Goal: Transaction & Acquisition: Book appointment/travel/reservation

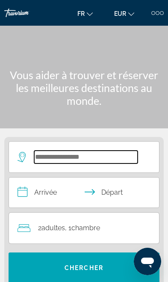
click at [92, 156] on input "Search hotel destination" at bounding box center [86, 157] width 104 height 13
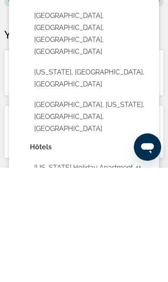
scroll to position [169, 0]
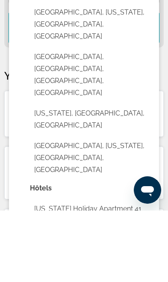
click at [114, 177] on button "[US_STATE], [GEOGRAPHIC_DATA], [GEOGRAPHIC_DATA]" at bounding box center [90, 191] width 121 height 28
type input "**********"
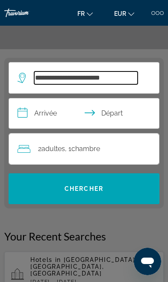
scroll to position [50, 0]
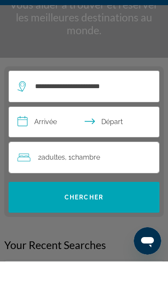
click at [57, 128] on input "**********" at bounding box center [86, 144] width 154 height 33
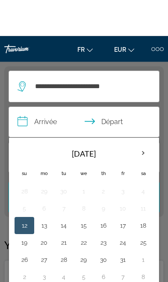
scroll to position [107, 0]
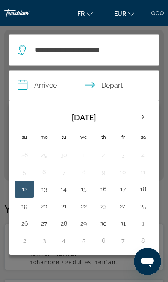
click at [141, 115] on th "Next month" at bounding box center [143, 117] width 19 height 19
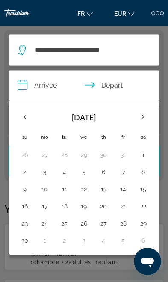
click at [137, 116] on th "Next month" at bounding box center [143, 117] width 19 height 19
click at [103, 208] on button "25" at bounding box center [104, 207] width 10 height 12
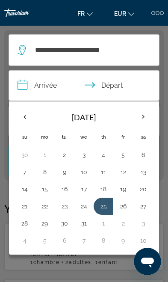
click at [86, 228] on button "31" at bounding box center [84, 224] width 10 height 12
type input "**********"
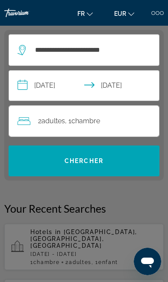
click at [131, 117] on div "2 Adulte Adultes , 1 Chambre pièces" at bounding box center [89, 121] width 142 height 12
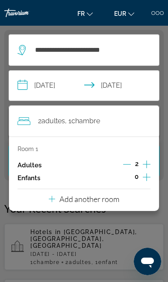
click at [143, 163] on icon "Increment adults" at bounding box center [147, 164] width 8 height 10
click at [146, 181] on icon "Increment children" at bounding box center [147, 177] width 8 height 10
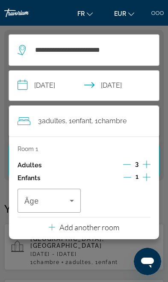
click at [147, 180] on icon "Increment children" at bounding box center [147, 177] width 8 height 10
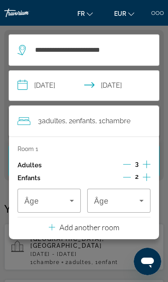
click at [63, 203] on span "Travelers: 3 adults, 2 children" at bounding box center [46, 201] width 45 height 10
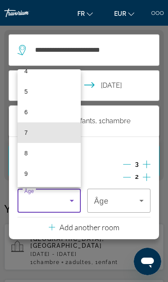
scroll to position [98, 0]
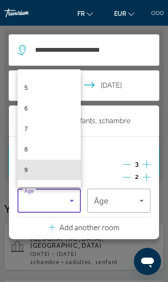
click at [48, 171] on mat-option "9" at bounding box center [49, 170] width 63 height 21
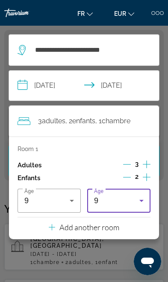
click at [122, 202] on div "9" at bounding box center [116, 201] width 45 height 10
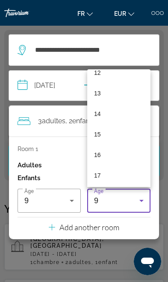
scroll to position [257, 0]
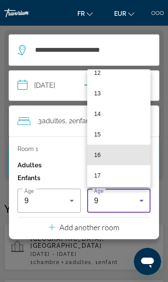
click at [123, 154] on mat-option "16" at bounding box center [118, 155] width 63 height 21
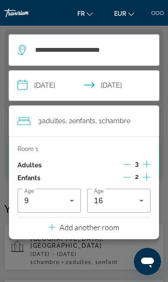
click at [127, 163] on icon "Decrement adults" at bounding box center [127, 165] width 8 height 8
click at [125, 176] on icon "Decrement children" at bounding box center [127, 178] width 8 height 8
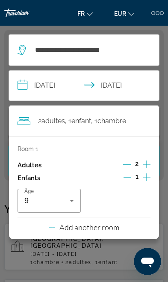
click at [104, 230] on p "Add another room" at bounding box center [90, 227] width 60 height 9
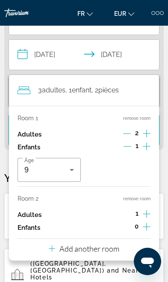
scroll to position [139, 0]
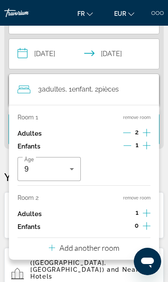
click at [150, 224] on icon "Increment children" at bounding box center [147, 226] width 8 height 10
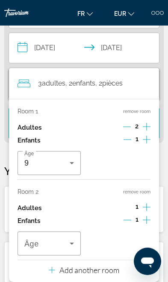
click at [66, 251] on div "Travelers: 3 adults, 2 children" at bounding box center [49, 244] width 50 height 24
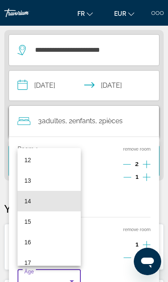
scroll to position [258, 0]
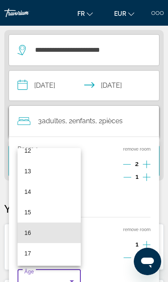
click at [51, 243] on mat-option "16" at bounding box center [49, 233] width 63 height 21
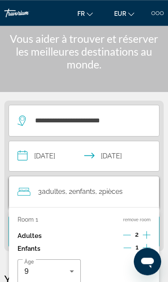
scroll to position [22, 0]
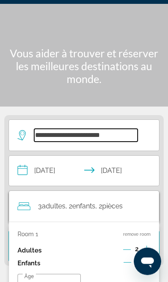
click at [136, 129] on input "**********" at bounding box center [86, 135] width 104 height 13
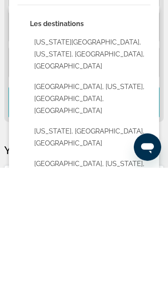
scroll to position [54, 0]
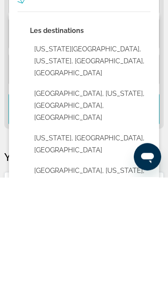
click at [94, 235] on button "[US_STATE], [GEOGRAPHIC_DATA], [GEOGRAPHIC_DATA]" at bounding box center [90, 249] width 121 height 28
type input "**********"
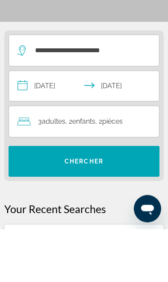
click at [113, 204] on span "Search" at bounding box center [84, 214] width 151 height 21
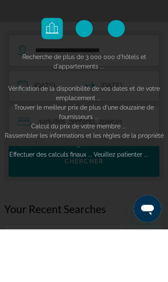
scroll to position [107, 0]
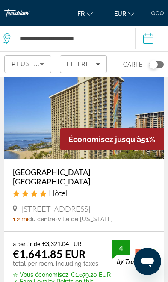
scroll to position [25, 0]
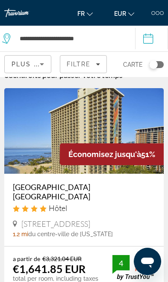
click at [35, 153] on img "Main content" at bounding box center [84, 131] width 160 height 86
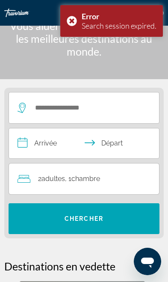
scroll to position [47, 0]
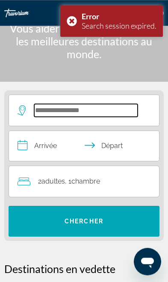
click at [40, 111] on input "Search hotel destination" at bounding box center [86, 110] width 104 height 13
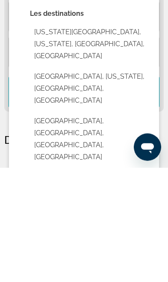
scroll to position [68, 0]
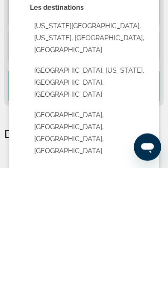
type input "**********"
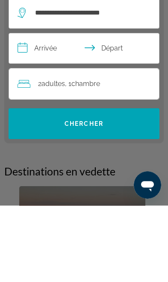
click at [29, 110] on input "**********" at bounding box center [86, 126] width 154 height 33
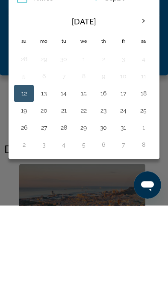
scroll to position [144, 0]
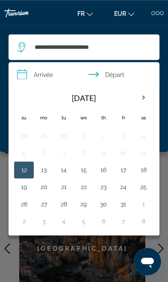
click at [139, 97] on th "Next month" at bounding box center [144, 97] width 19 height 19
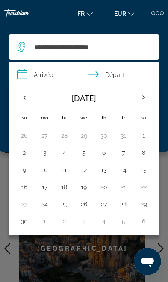
click at [141, 99] on th "Next month" at bounding box center [144, 97] width 19 height 19
click at [108, 185] on button "25" at bounding box center [104, 187] width 10 height 12
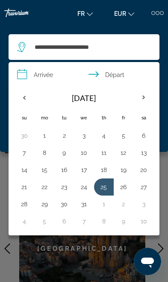
click at [84, 208] on button "31" at bounding box center [84, 204] width 10 height 12
type input "**********"
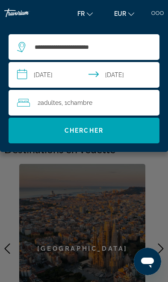
click at [134, 100] on div "2 Adulte Adultes , 1 Chambre pièces" at bounding box center [88, 103] width 143 height 12
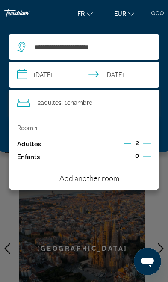
click at [147, 159] on icon "Increment children" at bounding box center [148, 157] width 8 height 8
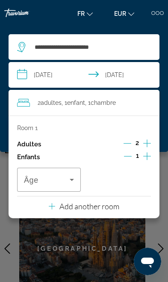
click at [71, 175] on icon "Travelers: 2 adults, 1 child" at bounding box center [72, 180] width 10 height 10
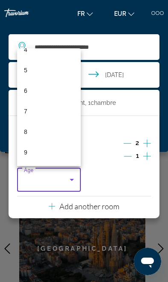
scroll to position [95, 0]
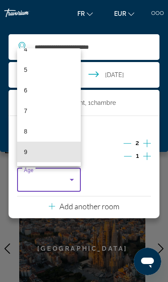
click at [60, 151] on mat-option "9" at bounding box center [49, 152] width 64 height 21
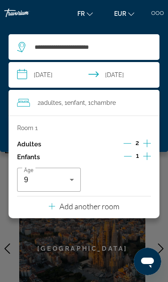
click at [100, 206] on p "Add another room" at bounding box center [90, 206] width 60 height 9
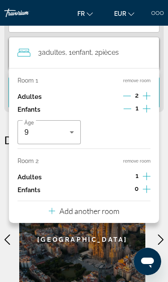
click at [148, 186] on icon "Increment children" at bounding box center [147, 190] width 8 height 8
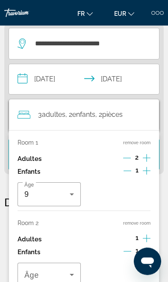
scroll to position [107, 0]
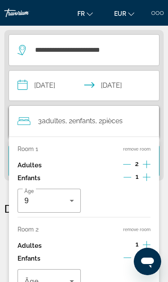
click at [61, 281] on span "Travelers: 3 adults, 2 children" at bounding box center [46, 281] width 45 height 10
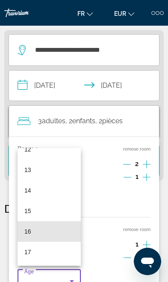
scroll to position [259, 0]
click at [53, 242] on mat-option "16" at bounding box center [49, 231] width 63 height 21
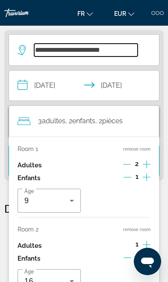
click at [135, 44] on input "**********" at bounding box center [86, 50] width 104 height 13
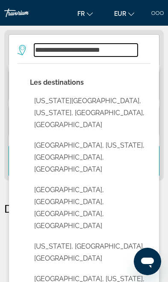
scroll to position [73, 0]
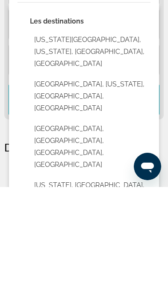
click at [91, 272] on button "[US_STATE], [GEOGRAPHIC_DATA], [GEOGRAPHIC_DATA]" at bounding box center [90, 286] width 121 height 28
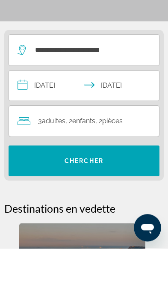
click at [96, 185] on span "Search" at bounding box center [84, 195] width 151 height 21
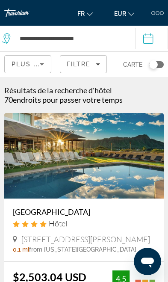
click at [121, 15] on span "EUR" at bounding box center [120, 13] width 12 height 7
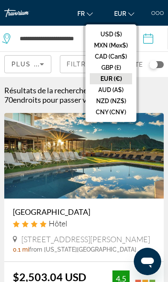
click at [117, 80] on button "EUR (€)" at bounding box center [111, 78] width 42 height 11
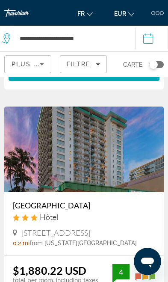
scroll to position [734, 0]
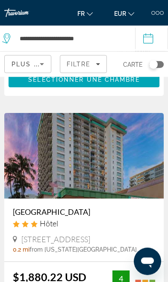
click at [120, 156] on img "Main content" at bounding box center [84, 156] width 160 height 86
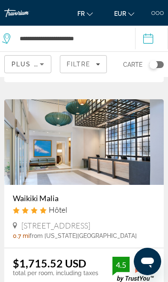
scroll to position [1725, 0]
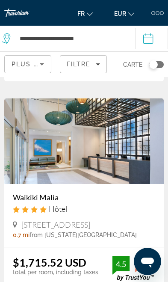
click at [128, 172] on img "Main content" at bounding box center [84, 142] width 160 height 86
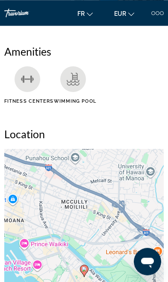
scroll to position [582, 0]
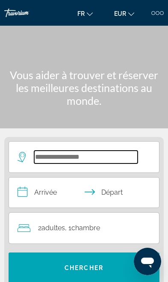
click at [117, 156] on input "Search hotel destination" at bounding box center [86, 157] width 104 height 13
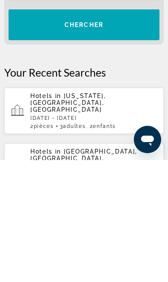
scroll to position [123, 0]
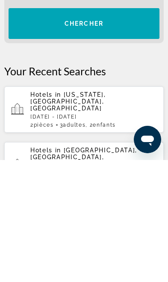
click at [106, 213] on span "[US_STATE], [GEOGRAPHIC_DATA], [GEOGRAPHIC_DATA]" at bounding box center [67, 223] width 75 height 21
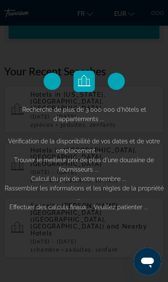
scroll to position [245, 0]
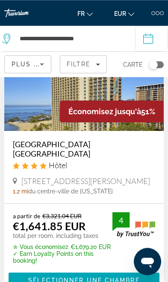
scroll to position [70, 0]
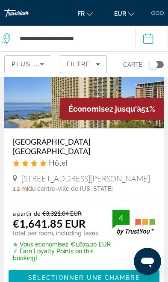
click at [81, 278] on span "Sélectionner une chambre" at bounding box center [83, 278] width 111 height 7
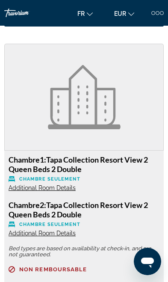
scroll to position [1131, 0]
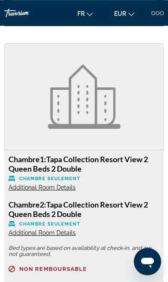
click at [159, 140] on div "Main content" at bounding box center [84, 96] width 160 height 107
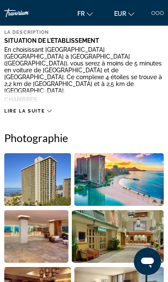
scroll to position [286, 0]
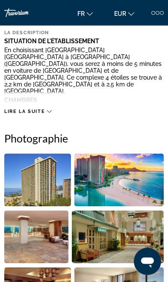
click at [29, 179] on img "Open full-screen image slider" at bounding box center [37, 180] width 67 height 53
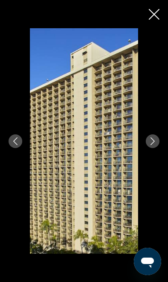
click at [152, 12] on icon "Close slideshow" at bounding box center [154, 14] width 11 height 11
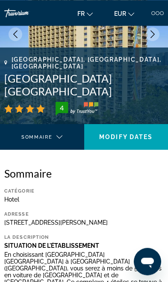
scroll to position [81, 0]
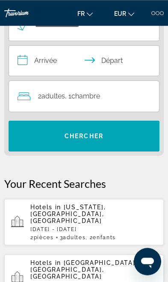
click at [117, 227] on p "[DATE] - [DATE]" at bounding box center [93, 230] width 127 height 6
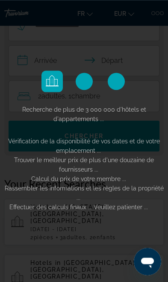
scroll to position [132, 0]
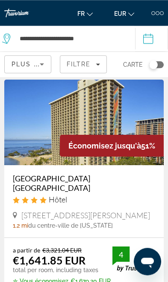
scroll to position [36, 0]
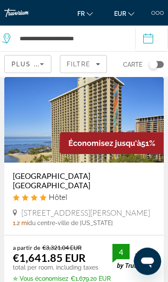
click at [130, 149] on div "Économisez jusqu'à 51%" at bounding box center [112, 143] width 104 height 22
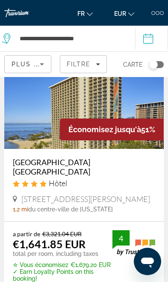
scroll to position [51, 0]
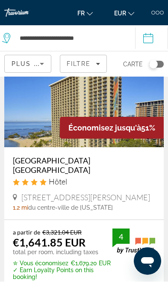
click at [127, 135] on div "Économisez jusqu'à 51%" at bounding box center [112, 128] width 104 height 22
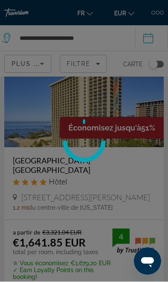
scroll to position [51, 0]
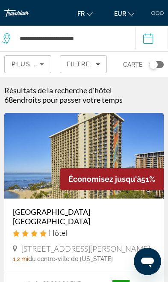
click at [94, 63] on div "Filtre" at bounding box center [83, 64] width 33 height 7
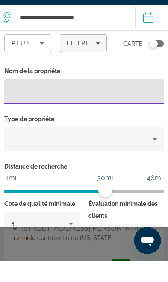
click at [40, 59] on icon "Sort by" at bounding box center [42, 64] width 10 height 10
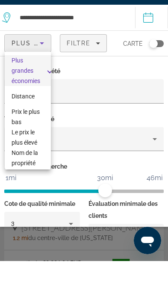
scroll to position [21, 0]
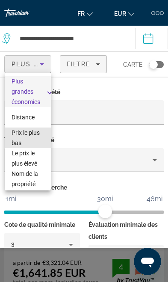
click at [36, 139] on span "Prix le plus bas" at bounding box center [28, 138] width 33 height 21
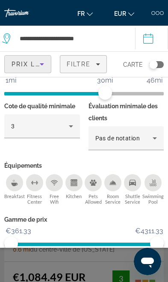
scroll to position [118, 0]
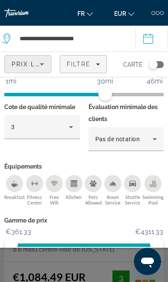
click at [107, 282] on html "**********" at bounding box center [84, 141] width 168 height 282
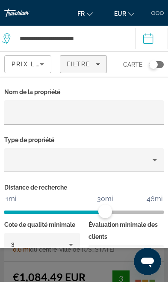
scroll to position [0, 0]
click at [36, 85] on div "Nom de la propriété Type de propriété Distance de recherche 1mi 46mi 30mi Cote …" at bounding box center [84, 162] width 168 height 171
click at [41, 82] on div "Nom de la propriété Type de propriété Distance de recherche 1mi 46mi 30mi Cote …" at bounding box center [84, 162] width 168 height 171
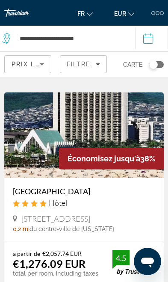
scroll to position [791, 0]
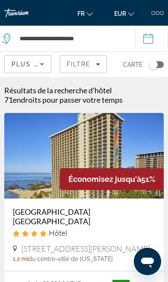
click at [130, 161] on img "Main content" at bounding box center [84, 156] width 160 height 86
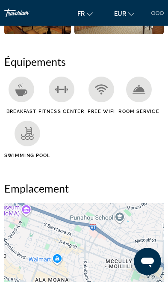
scroll to position [560, 0]
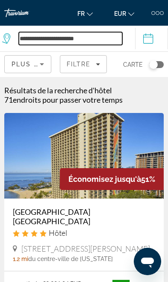
click at [36, 45] on input "**********" at bounding box center [71, 38] width 104 height 13
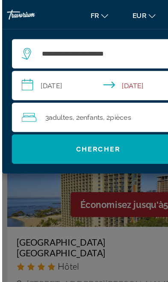
click at [48, 105] on span "Adultes" at bounding box center [51, 102] width 21 height 7
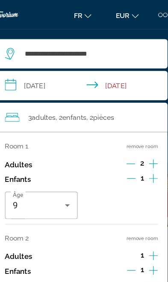
click at [124, 144] on icon "Decrement adults" at bounding box center [128, 144] width 8 height 8
click at [144, 142] on icon "Increment adults" at bounding box center [148, 143] width 8 height 10
click at [144, 143] on icon "Increment adults" at bounding box center [148, 143] width 8 height 10
click at [144, 159] on icon "Increment children" at bounding box center [148, 156] width 8 height 10
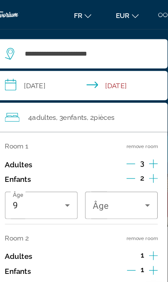
click at [124, 180] on span "Travelers: 4 adults, 3 children" at bounding box center [117, 180] width 46 height 10
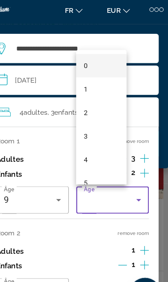
click at [132, 203] on div at bounding box center [84, 141] width 168 height 282
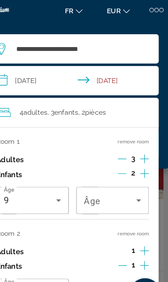
click at [124, 206] on button "remove room" at bounding box center [137, 209] width 27 height 6
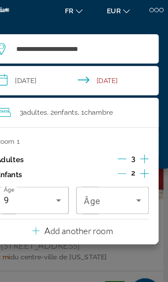
click at [116, 177] on span "Travelers: 3 adults, 2 children" at bounding box center [117, 180] width 46 height 10
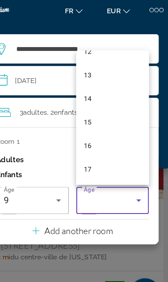
scroll to position [259, 0]
click at [96, 131] on mat-option "16" at bounding box center [119, 132] width 64 height 21
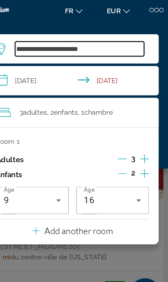
click at [117, 45] on input "**********" at bounding box center [90, 47] width 113 height 13
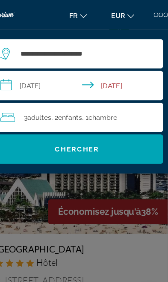
click at [93, 135] on span "Search" at bounding box center [84, 130] width 151 height 21
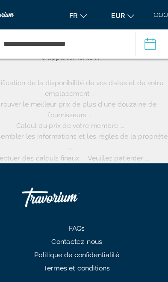
scroll to position [63, 0]
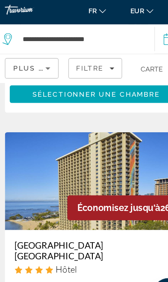
click at [37, 171] on img "Main content" at bounding box center [84, 163] width 160 height 86
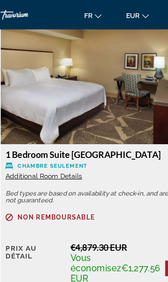
scroll to position [1155, 0]
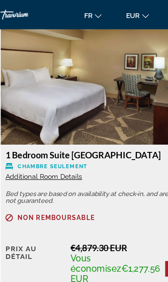
click at [56, 158] on span "Additional Room Details" at bounding box center [42, 154] width 67 height 7
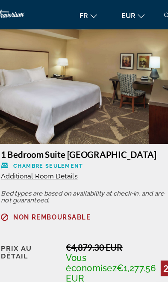
scroll to position [0, 0]
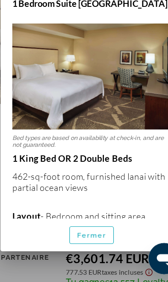
click at [82, 231] on span "button" at bounding box center [84, 241] width 39 height 21
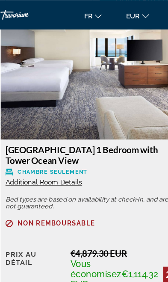
scroll to position [1478, 0]
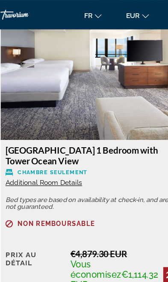
click at [59, 163] on span "Additional Room Details" at bounding box center [42, 159] width 67 height 7
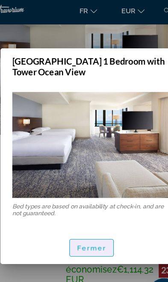
click at [85, 218] on span "Fermer" at bounding box center [85, 221] width 26 height 7
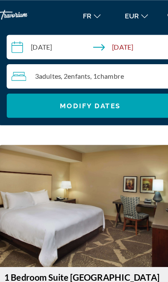
scroll to position [1045, 0]
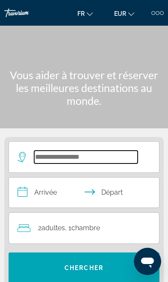
click at [113, 159] on input "Search hotel destination" at bounding box center [86, 157] width 104 height 13
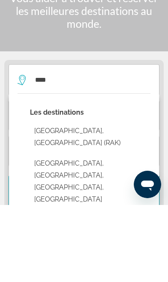
click at [108, 200] on button "Marrakech, Morocco (RAK)" at bounding box center [90, 214] width 121 height 28
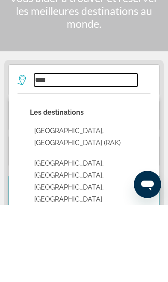
type input "**********"
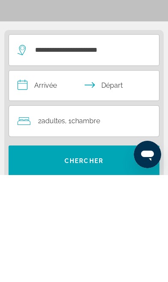
click at [49, 178] on input "**********" at bounding box center [86, 194] width 154 height 33
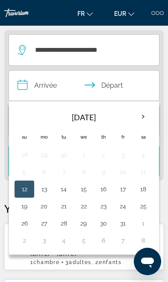
click at [139, 117] on th "Next month" at bounding box center [143, 117] width 19 height 19
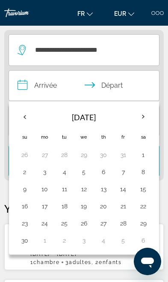
click at [134, 118] on button "Next month" at bounding box center [143, 117] width 19 height 20
click at [20, 172] on button "7" at bounding box center [24, 172] width 11 height 12
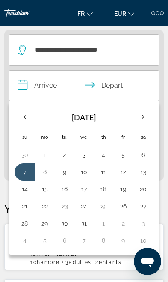
click at [27, 192] on button "14" at bounding box center [24, 189] width 11 height 12
type input "**********"
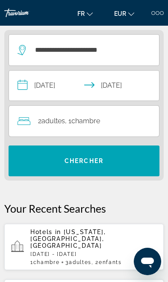
click at [109, 168] on span "Search" at bounding box center [84, 161] width 151 height 21
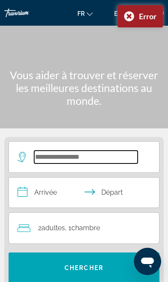
click at [108, 159] on input "Search hotel destination" at bounding box center [86, 157] width 104 height 13
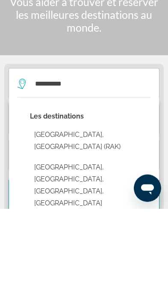
click at [94, 200] on button "Marrakech, Morocco (RAK)" at bounding box center [90, 214] width 121 height 28
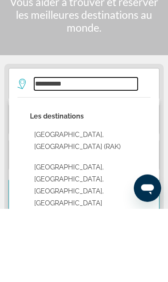
type input "**********"
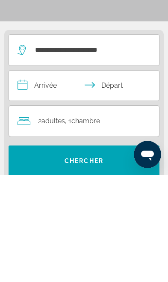
click at [46, 178] on input "**********" at bounding box center [86, 194] width 154 height 33
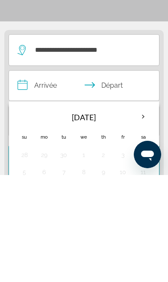
scroll to position [107, 0]
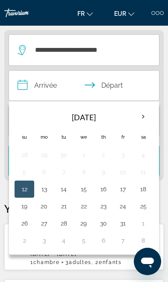
click at [139, 122] on th "Next month" at bounding box center [143, 117] width 19 height 19
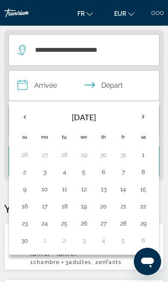
click at [138, 118] on th "Next month" at bounding box center [143, 117] width 19 height 19
click at [23, 171] on button "7" at bounding box center [24, 172] width 11 height 12
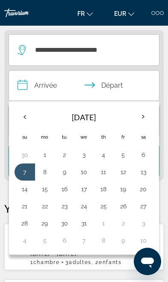
click at [26, 193] on button "14" at bounding box center [24, 189] width 11 height 12
type input "**********"
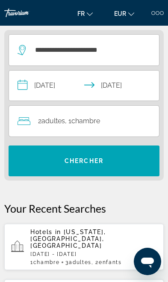
click at [115, 163] on span "Search" at bounding box center [84, 161] width 151 height 21
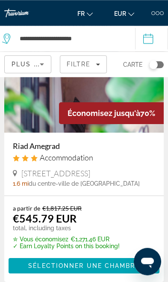
scroll to position [66, 0]
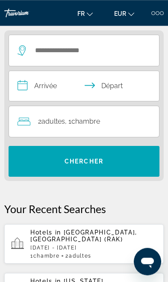
click at [107, 253] on div "1 Chambre pièces 2 Adulte Adultes" at bounding box center [93, 256] width 127 height 6
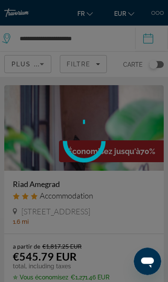
scroll to position [30, 0]
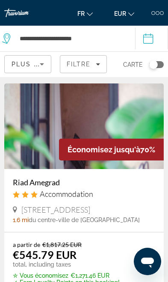
click at [40, 159] on img "Main content" at bounding box center [84, 127] width 160 height 86
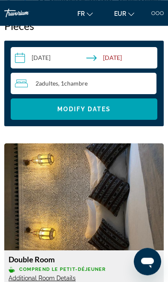
scroll to position [1031, 0]
click at [74, 85] on span "Chambre" at bounding box center [76, 83] width 24 height 7
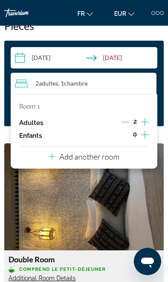
click at [144, 124] on icon "Increment adults" at bounding box center [145, 122] width 8 height 10
click at [147, 121] on icon "Increment adults" at bounding box center [145, 122] width 8 height 10
click at [157, 216] on img "Main content" at bounding box center [84, 197] width 160 height 107
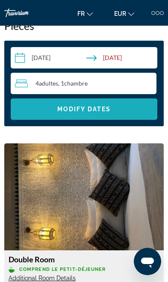
click at [18, 113] on span "Search widget" at bounding box center [84, 109] width 147 height 21
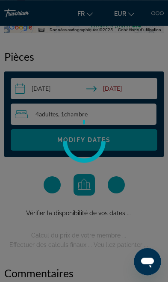
scroll to position [0, 0]
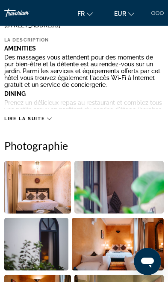
scroll to position [277, 0]
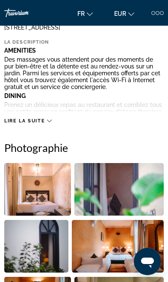
click at [50, 250] on img "Open full-screen image slider" at bounding box center [36, 246] width 64 height 53
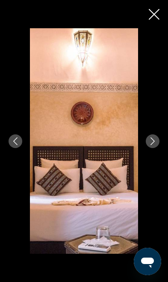
click at [155, 28] on div "prev next" at bounding box center [84, 141] width 168 height 226
click at [149, 13] on icon "Close slideshow" at bounding box center [154, 14] width 11 height 11
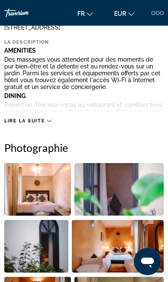
click at [131, 195] on img "Open full-screen image slider" at bounding box center [120, 189] width 90 height 53
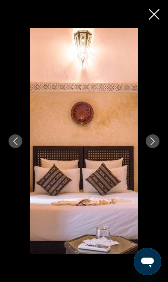
click at [152, 13] on icon "Close slideshow" at bounding box center [154, 14] width 11 height 11
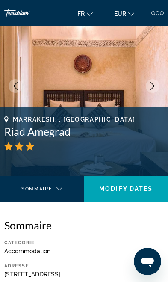
scroll to position [0, 0]
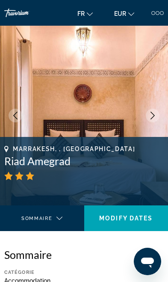
click at [146, 111] on img "Main content" at bounding box center [84, 116] width 168 height 180
click at [151, 115] on icon "Next image" at bounding box center [153, 116] width 8 height 8
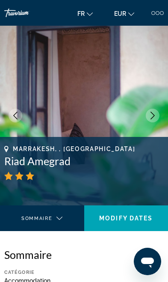
click at [151, 114] on icon "Next image" at bounding box center [153, 116] width 8 height 8
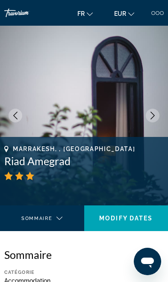
click at [151, 117] on icon "Next image" at bounding box center [153, 116] width 8 height 8
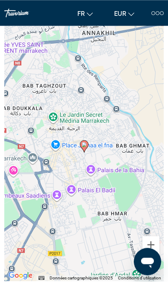
scroll to position [751, 0]
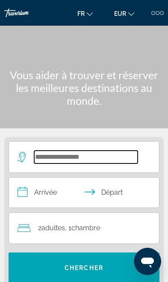
click at [120, 161] on input "Search hotel destination" at bounding box center [86, 157] width 104 height 13
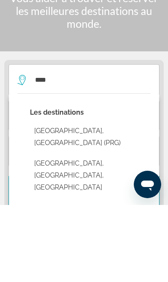
click at [128, 200] on button "[GEOGRAPHIC_DATA], [GEOGRAPHIC_DATA] (PRG)" at bounding box center [90, 214] width 121 height 28
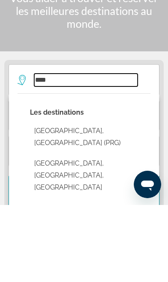
type input "**********"
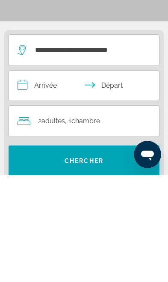
click at [48, 178] on input "**********" at bounding box center [86, 194] width 154 height 33
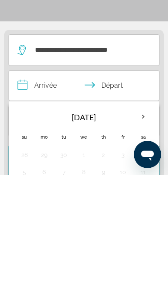
scroll to position [107, 0]
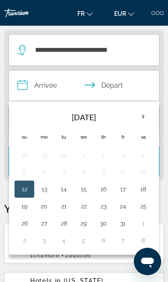
click at [137, 121] on th "Next month" at bounding box center [143, 117] width 19 height 19
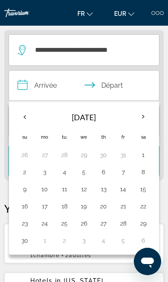
click at [137, 120] on th "Next month" at bounding box center [143, 117] width 19 height 19
click at [101, 190] on button "18" at bounding box center [104, 189] width 10 height 12
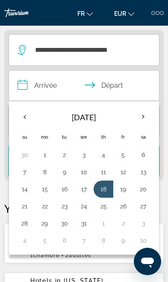
click at [21, 214] on td "21" at bounding box center [25, 206] width 21 height 17
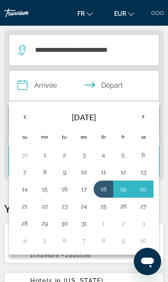
click at [105, 191] on button "18" at bounding box center [104, 189] width 10 height 12
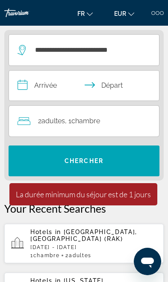
click at [45, 90] on input "**********" at bounding box center [86, 87] width 154 height 33
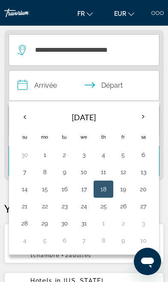
click at [104, 192] on button "18" at bounding box center [104, 189] width 10 height 12
click at [21, 209] on button "21" at bounding box center [24, 207] width 11 height 12
type input "**********"
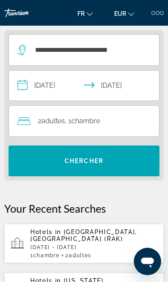
click at [89, 164] on span "Chercher" at bounding box center [84, 161] width 39 height 7
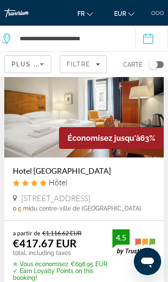
scroll to position [283, 0]
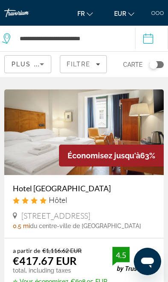
click at [141, 167] on img "Main content" at bounding box center [84, 133] width 160 height 86
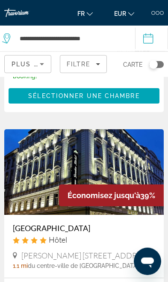
scroll to position [1810, 0]
click at [59, 224] on h3 "[GEOGRAPHIC_DATA]" at bounding box center [84, 228] width 143 height 9
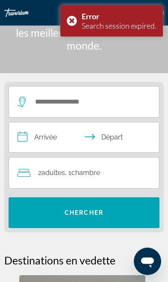
scroll to position [50, 0]
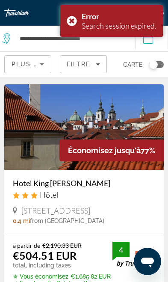
scroll to position [11, 0]
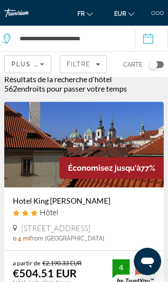
click at [133, 180] on img "Main content" at bounding box center [84, 145] width 160 height 86
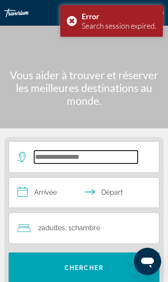
click at [131, 158] on input "Search hotel destination" at bounding box center [86, 157] width 104 height 13
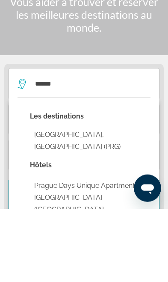
click at [123, 200] on button "[GEOGRAPHIC_DATA], [GEOGRAPHIC_DATA] (PRG)" at bounding box center [90, 214] width 121 height 28
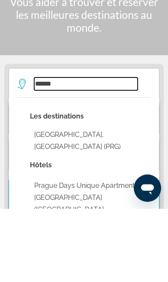
type input "**********"
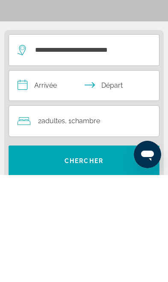
click at [54, 178] on input "**********" at bounding box center [86, 194] width 154 height 33
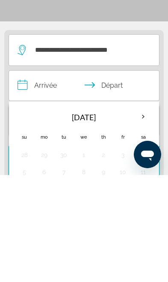
scroll to position [107, 0]
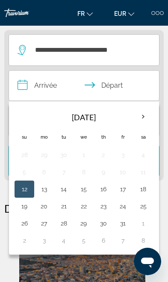
click at [138, 121] on th "Next month" at bounding box center [143, 117] width 19 height 19
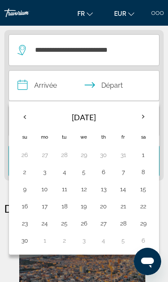
click at [138, 120] on th "Next month" at bounding box center [143, 117] width 19 height 19
click at [102, 191] on button "18" at bounding box center [104, 189] width 10 height 12
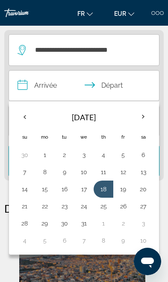
click at [23, 211] on button "21" at bounding box center [24, 207] width 11 height 12
type input "**********"
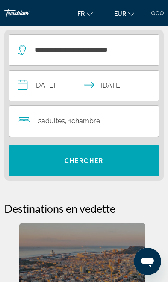
click at [99, 164] on span "Chercher" at bounding box center [84, 161] width 39 height 7
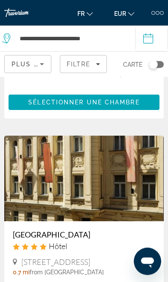
scroll to position [2432, 0]
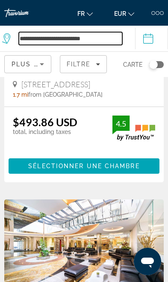
click at [102, 38] on input "**********" at bounding box center [71, 38] width 104 height 13
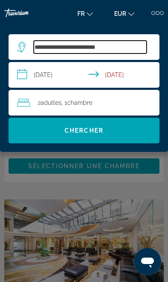
scroll to position [2091, 0]
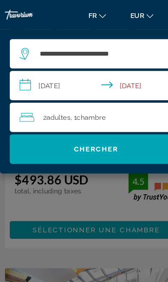
click at [34, 19] on div "Travorium" at bounding box center [25, 12] width 43 height 31
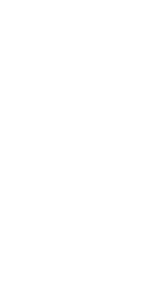
click at [24, 21] on div "Travorium" at bounding box center [25, 12] width 43 height 31
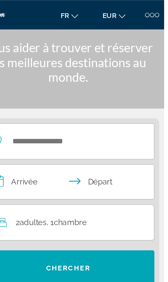
scroll to position [0, 0]
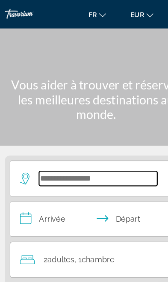
click at [110, 155] on input "Search hotel destination" at bounding box center [86, 157] width 104 height 13
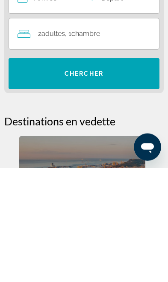
scroll to position [73, 0]
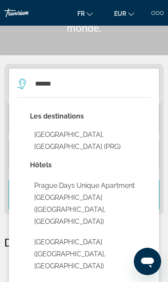
click at [128, 139] on button "[GEOGRAPHIC_DATA], [GEOGRAPHIC_DATA] (PRG)" at bounding box center [90, 141] width 121 height 28
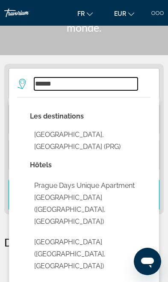
type input "**********"
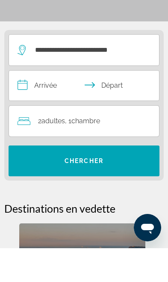
click at [50, 105] on input "**********" at bounding box center [86, 121] width 154 height 33
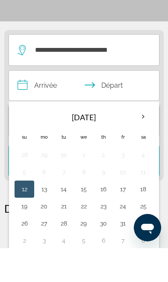
scroll to position [107, 0]
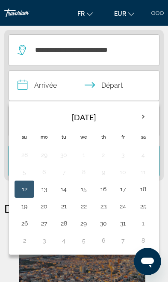
click at [147, 116] on th "Next month" at bounding box center [143, 117] width 19 height 19
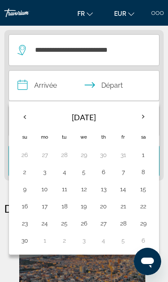
click at [143, 118] on th "Next month" at bounding box center [143, 117] width 19 height 19
click at [103, 192] on button "18" at bounding box center [104, 189] width 10 height 12
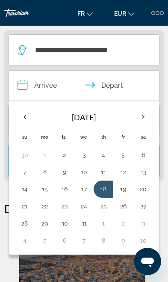
click at [23, 210] on button "21" at bounding box center [24, 207] width 11 height 12
type input "**********"
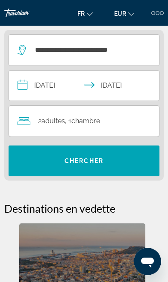
click at [87, 168] on span "Search" at bounding box center [84, 161] width 151 height 21
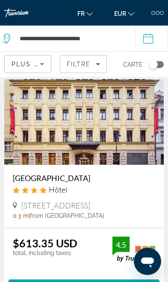
scroll to position [41, 0]
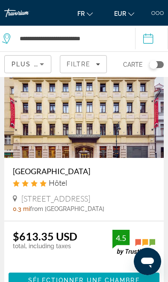
click at [124, 18] on button "EUR USD ($) MXN (Mex$) CAD (Can$) GBP (£) EUR (€) AUD (A$) NZD (NZ$) CNY (CN¥)" at bounding box center [124, 13] width 29 height 12
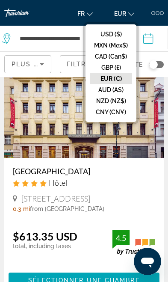
click at [121, 36] on button "USD ($)" at bounding box center [111, 34] width 42 height 11
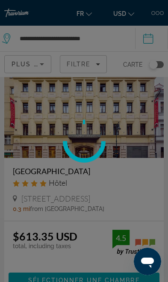
scroll to position [0, 0]
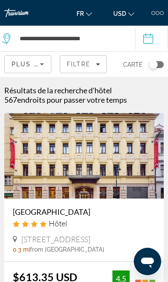
click at [131, 12] on icon "Change currency" at bounding box center [132, 14] width 6 height 6
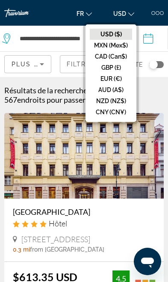
click at [120, 81] on button "EUR (€)" at bounding box center [111, 78] width 42 height 11
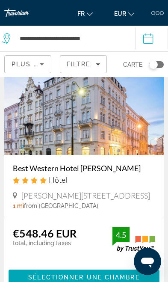
scroll to position [1262, 0]
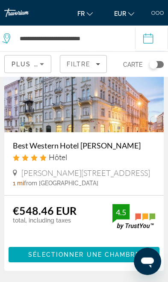
click at [112, 261] on span "Main content" at bounding box center [84, 255] width 151 height 21
